Goal: Feedback & Contribution: Submit feedback/report problem

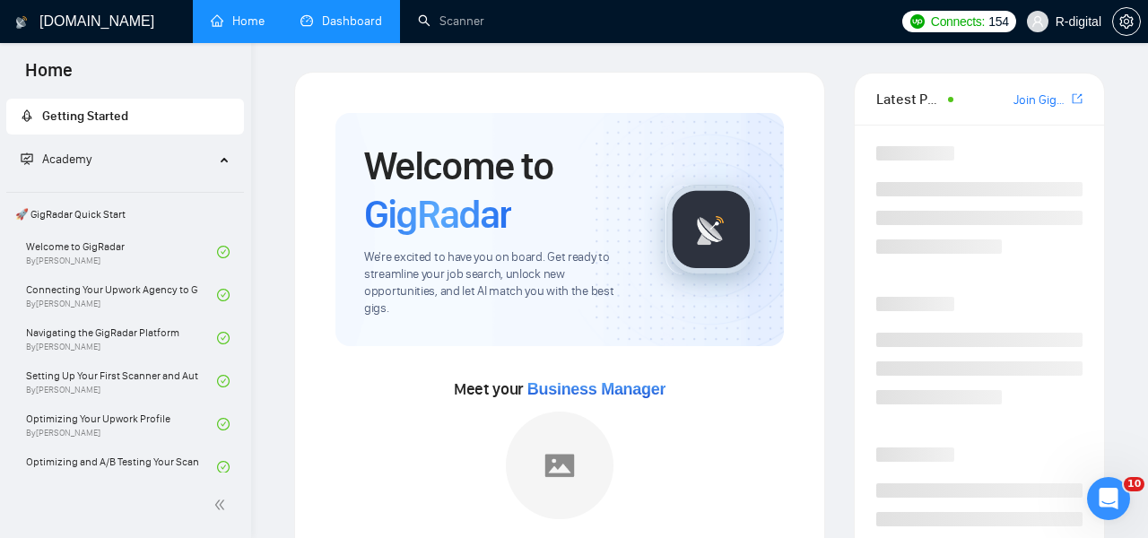
click at [364, 13] on link "Dashboard" at bounding box center [341, 20] width 82 height 15
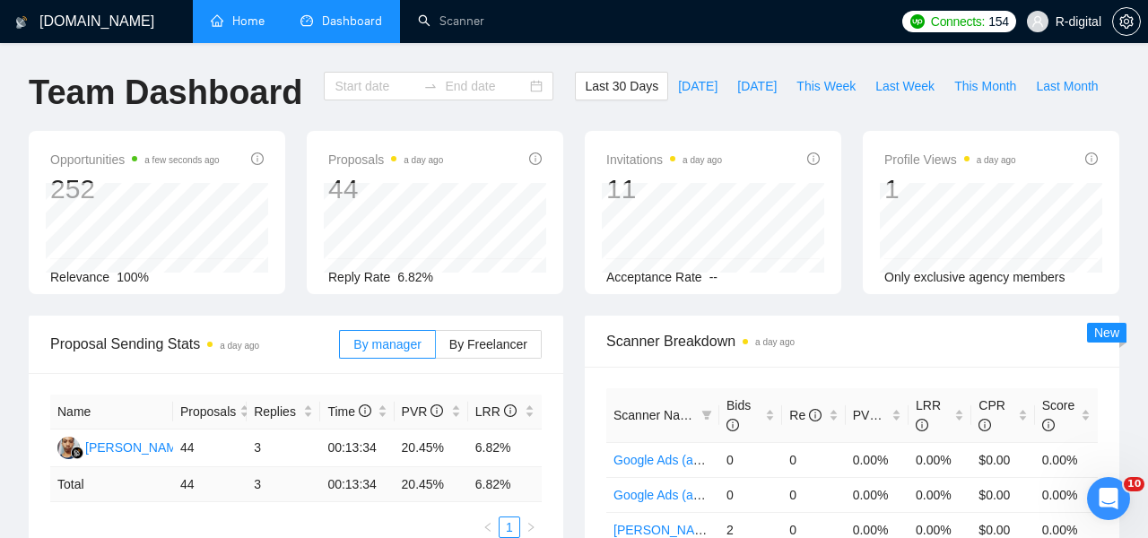
type input "[DATE]"
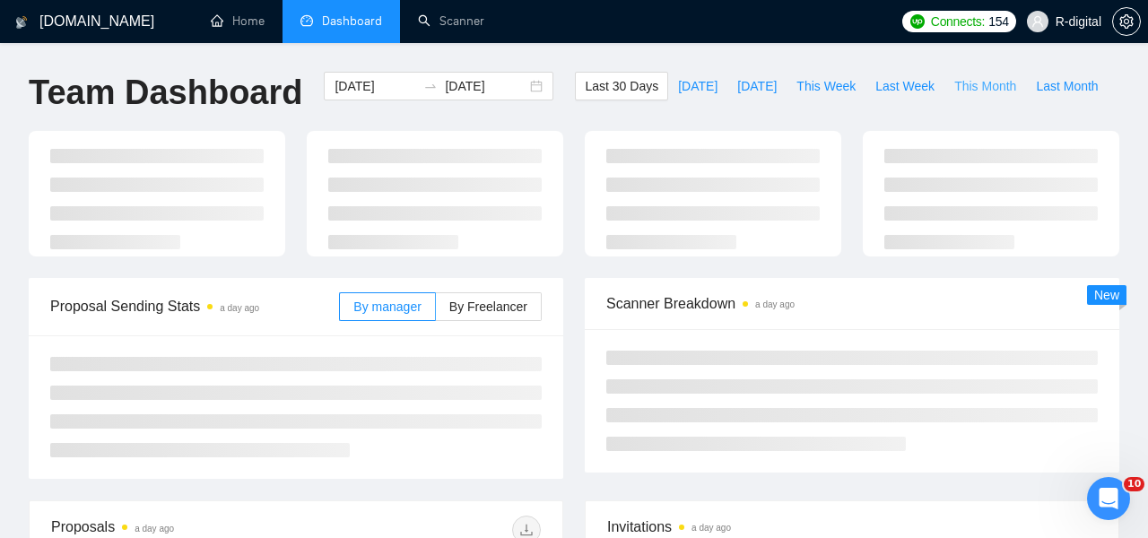
click at [986, 87] on span "This Month" at bounding box center [985, 86] width 62 height 20
type input "[DATE]"
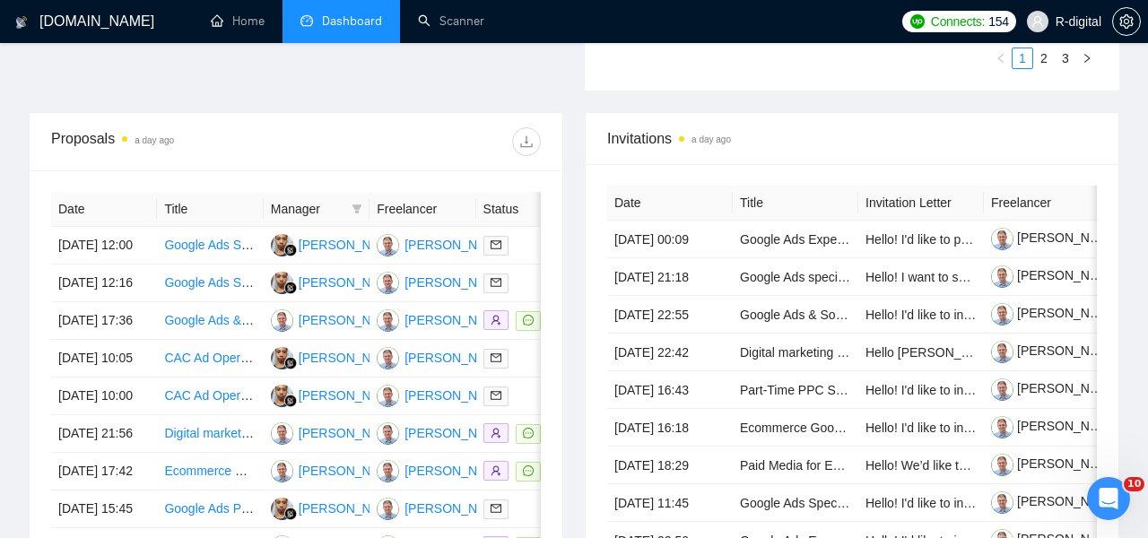
scroll to position [642, 0]
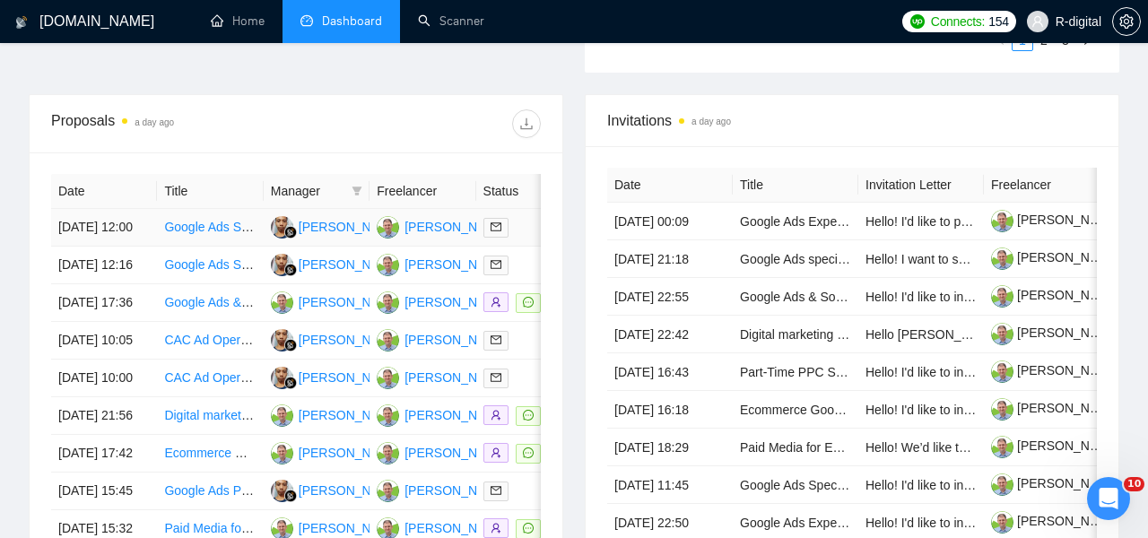
click at [187, 234] on link "Google Ads Specialist for Shopify Store" at bounding box center [273, 227] width 219 height 14
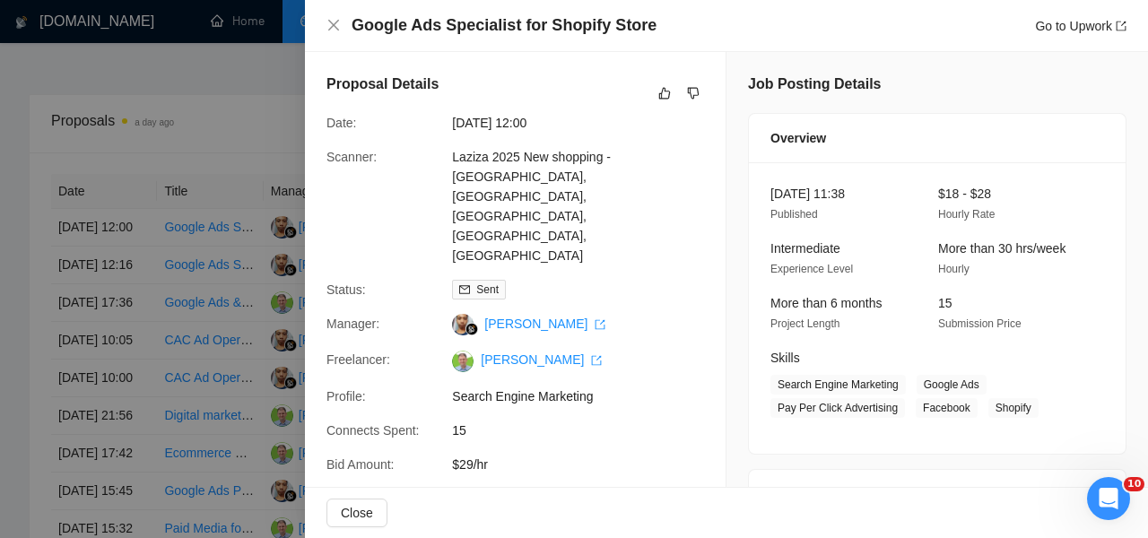
click at [189, 190] on div at bounding box center [574, 269] width 1148 height 538
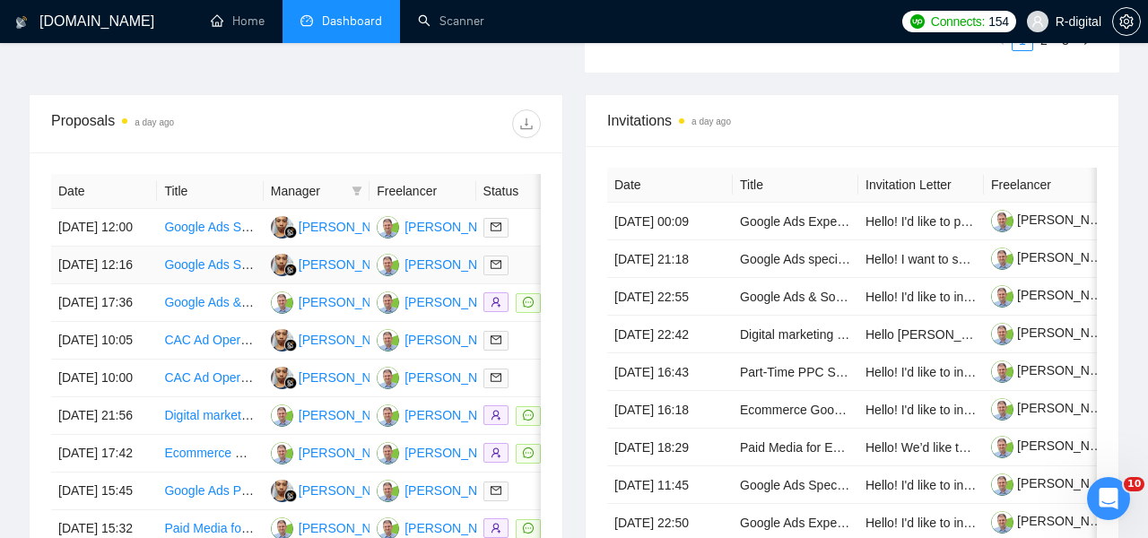
click at [206, 272] on link "Google Ads Specialist for B2B SaaS" at bounding box center [265, 264] width 202 height 14
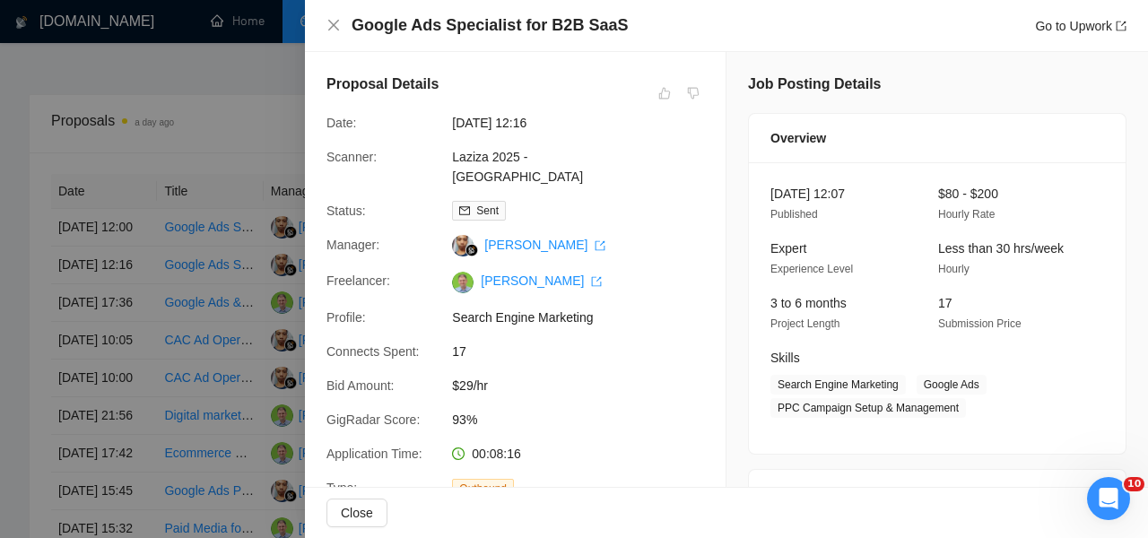
click at [155, 220] on div at bounding box center [574, 269] width 1148 height 538
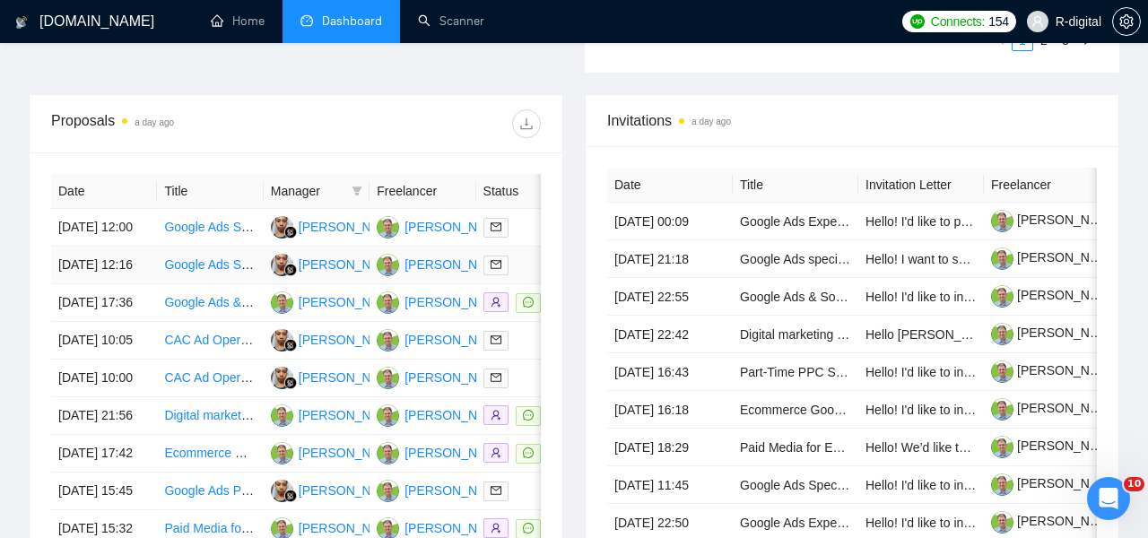
click at [117, 284] on td "[DATE] 12:16" at bounding box center [104, 266] width 106 height 38
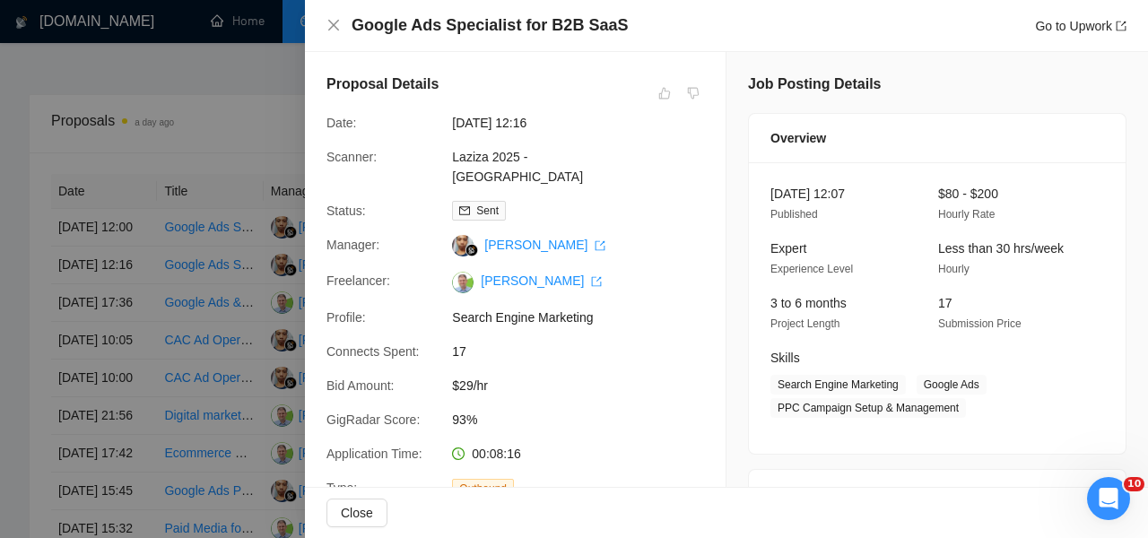
click at [230, 212] on div at bounding box center [574, 269] width 1148 height 538
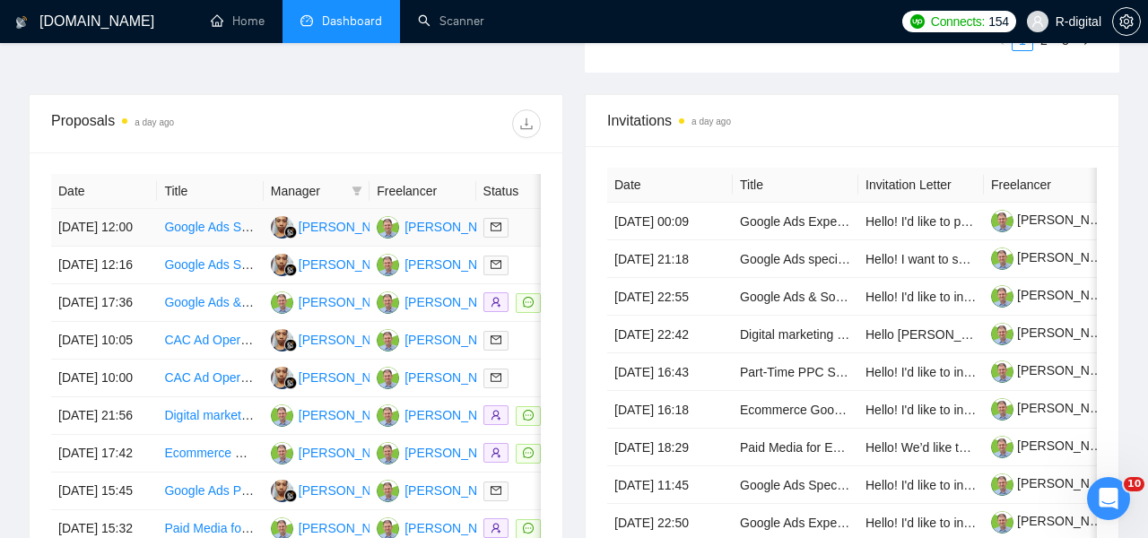
click at [195, 234] on link "Google Ads Specialist for Shopify Store" at bounding box center [273, 227] width 219 height 14
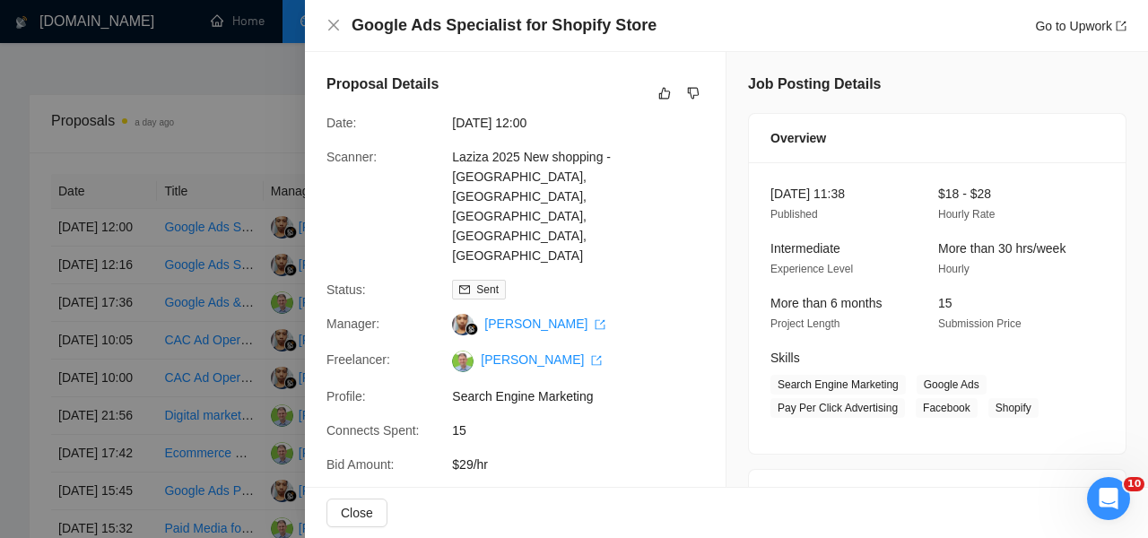
click at [384, 24] on h4 "Google Ads Specialist for Shopify Store" at bounding box center [504, 25] width 305 height 22
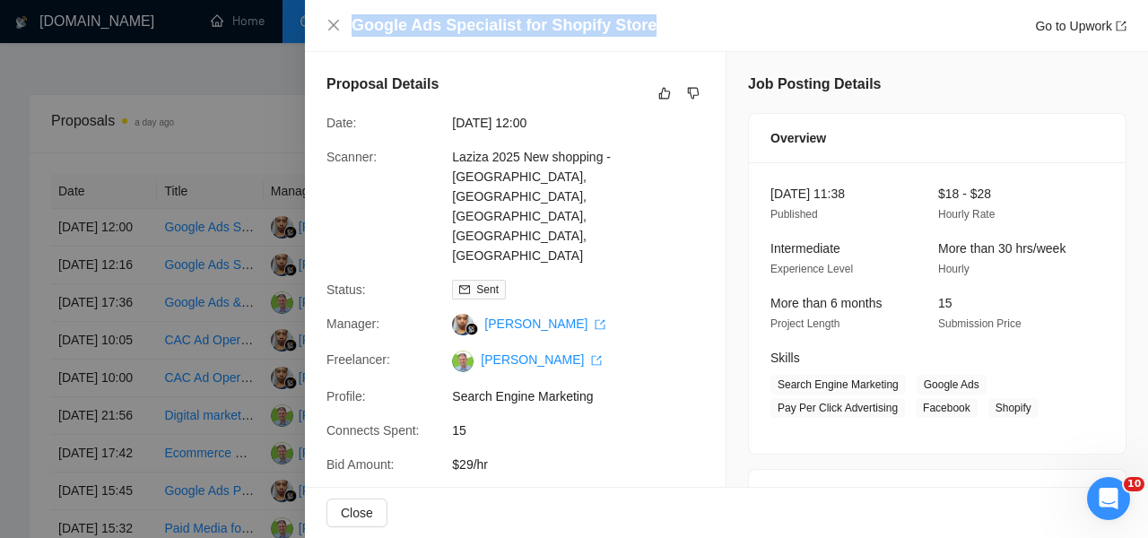
click at [384, 24] on h4 "Google Ads Specialist for Shopify Store" at bounding box center [504, 25] width 305 height 22
copy h4 "Google Ads Specialist for Shopify Store"
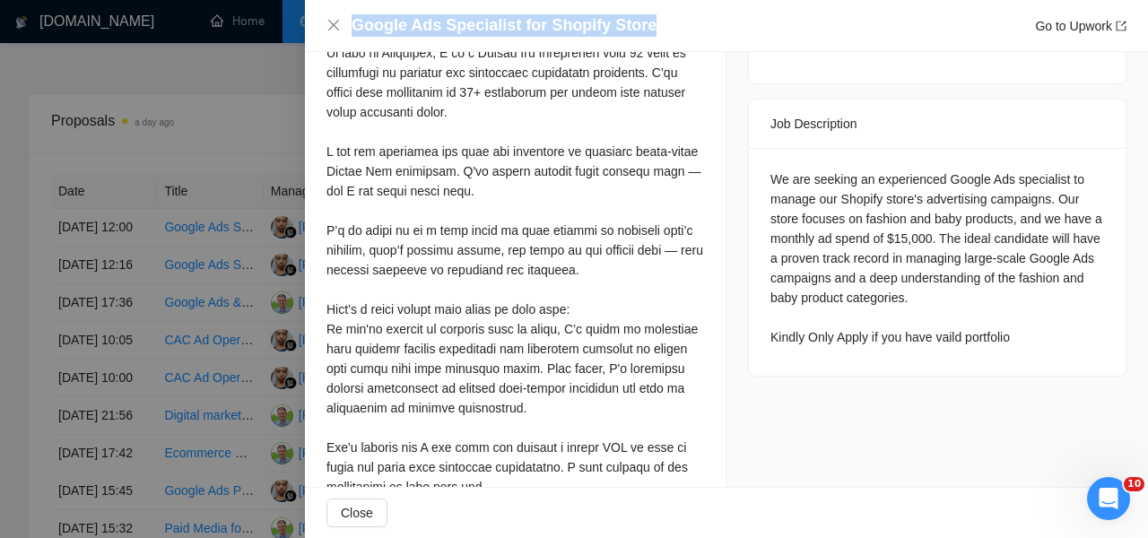
scroll to position [681, 0]
copy h4 "Google Ads Specialist for Shopify Store"
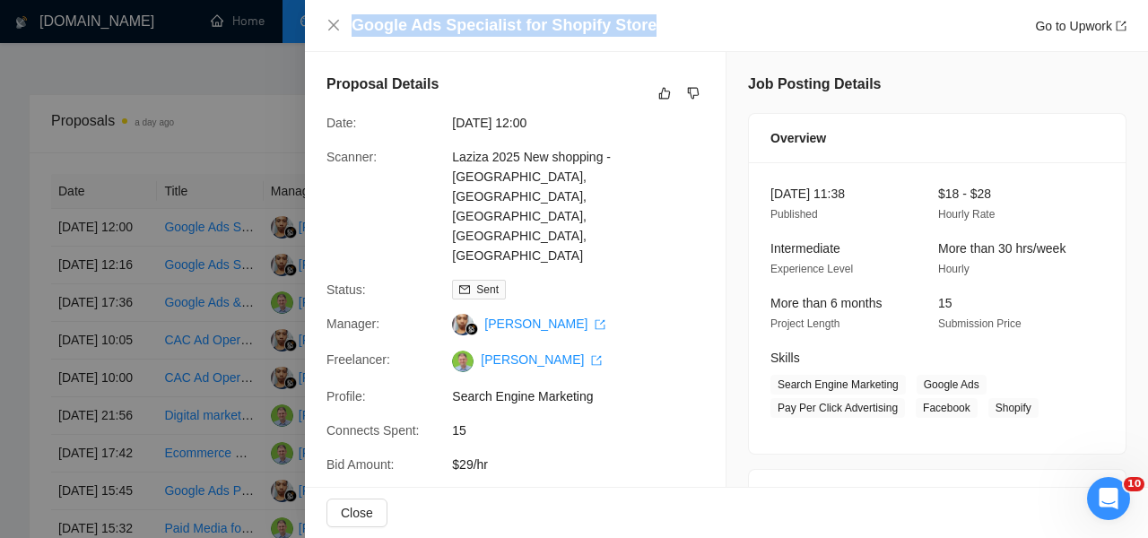
scroll to position [0, 0]
click at [656, 86] on button "button" at bounding box center [665, 93] width 22 height 22
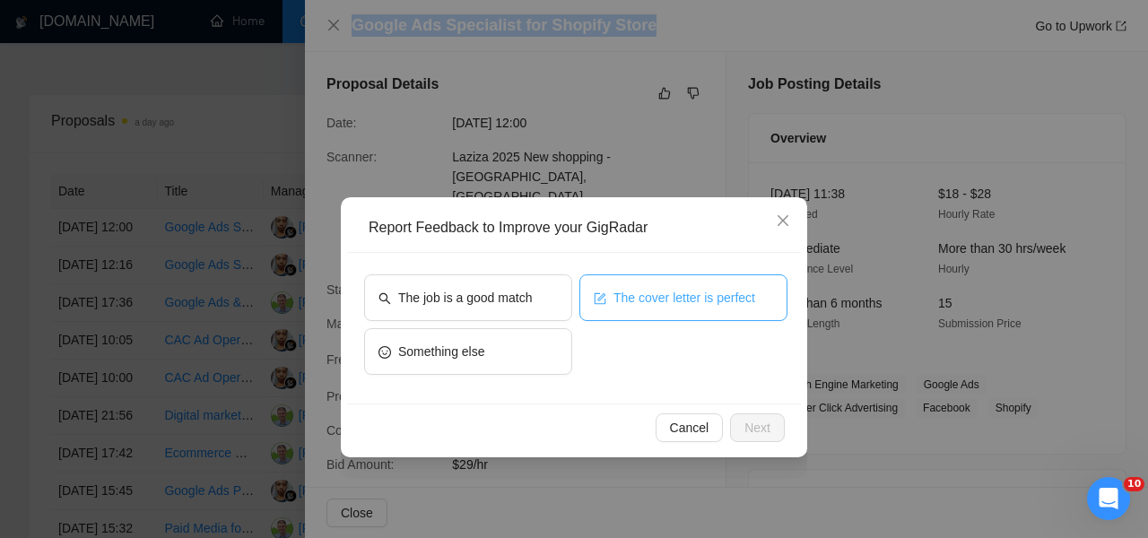
click at [586, 292] on button "The cover letter is perfect" at bounding box center [683, 297] width 208 height 47
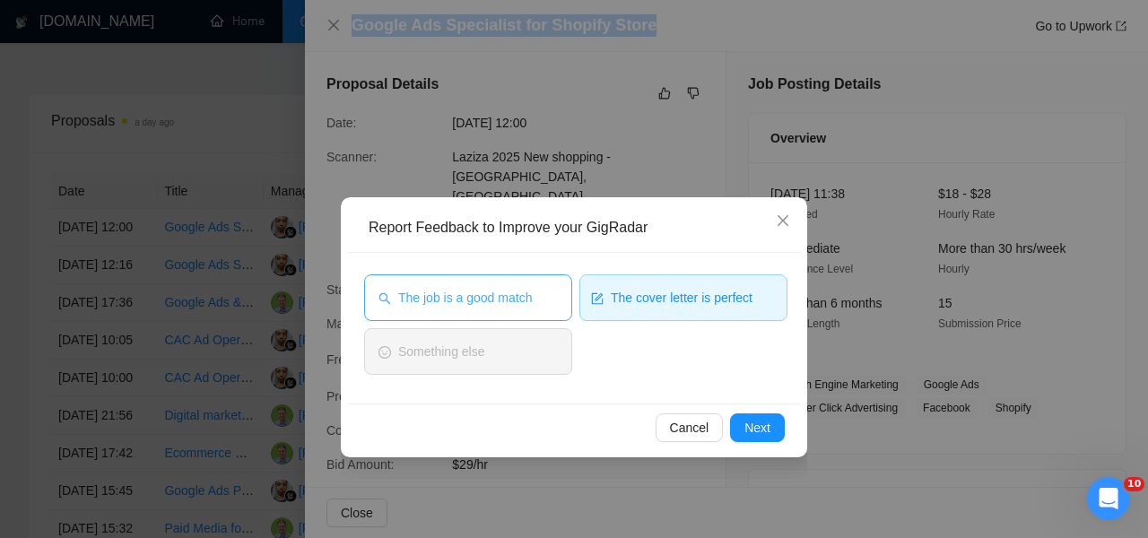
click at [523, 292] on span "The job is a good match" at bounding box center [465, 298] width 134 height 20
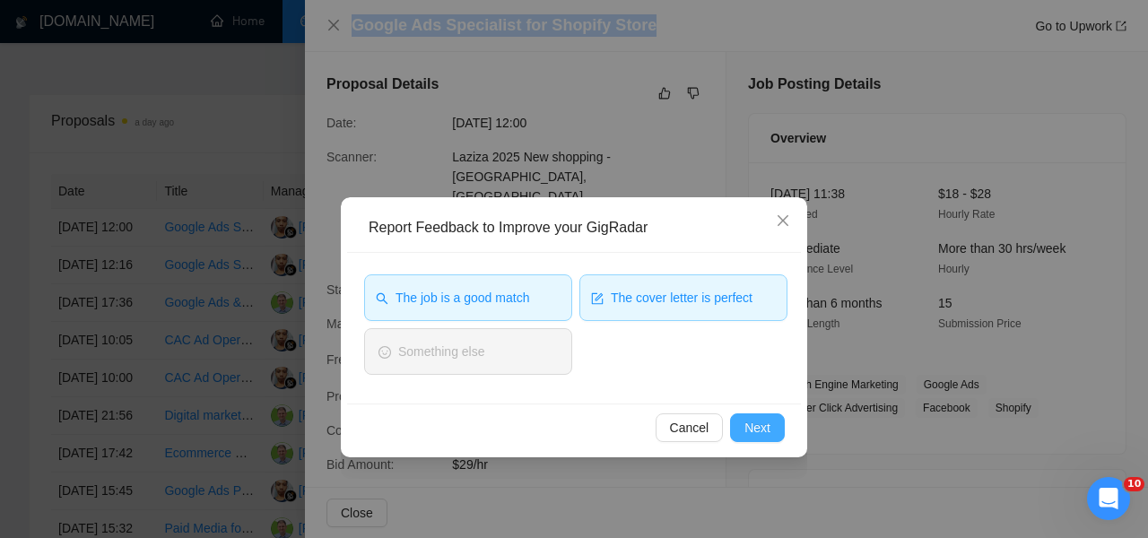
click at [776, 430] on button "Next" at bounding box center [757, 427] width 55 height 29
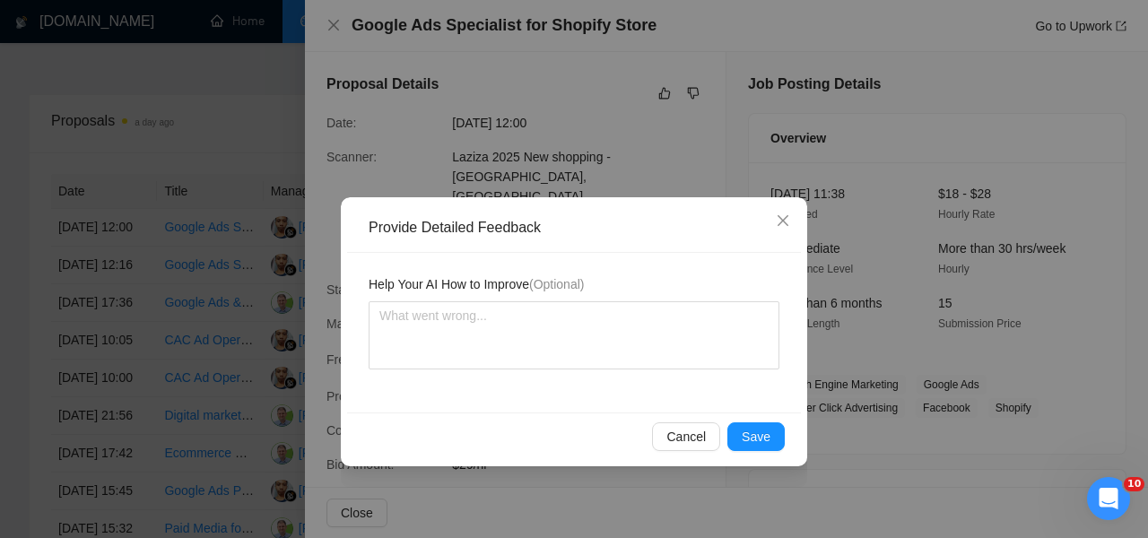
click at [778, 454] on div "Cancel Save" at bounding box center [574, 436] width 454 height 48
click at [773, 443] on button "Save" at bounding box center [755, 436] width 57 height 29
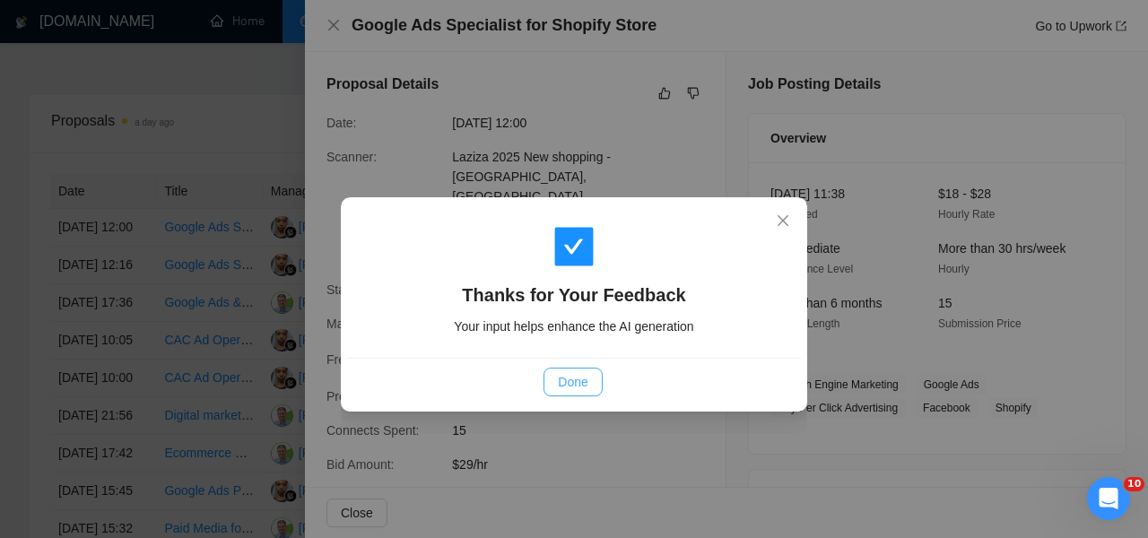
click at [575, 380] on span "Done" at bounding box center [573, 382] width 30 height 20
